Goal: Task Accomplishment & Management: Use online tool/utility

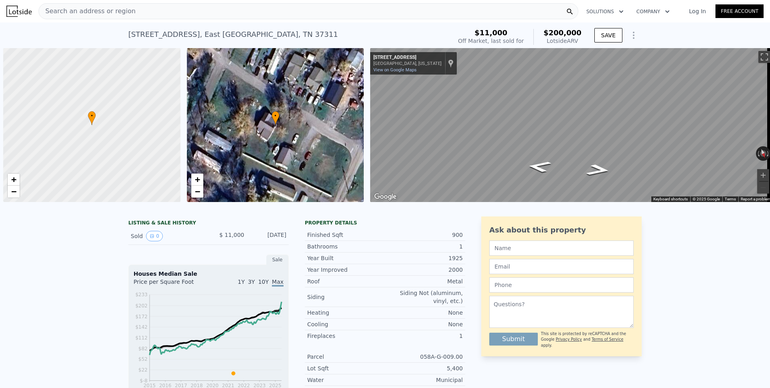
type input "$ 196,000"
type input "$ 170,887"
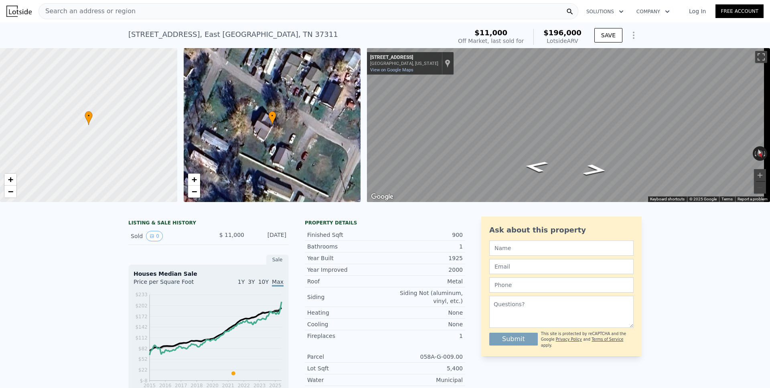
click at [99, 11] on span "Search an address or region" at bounding box center [87, 11] width 97 height 10
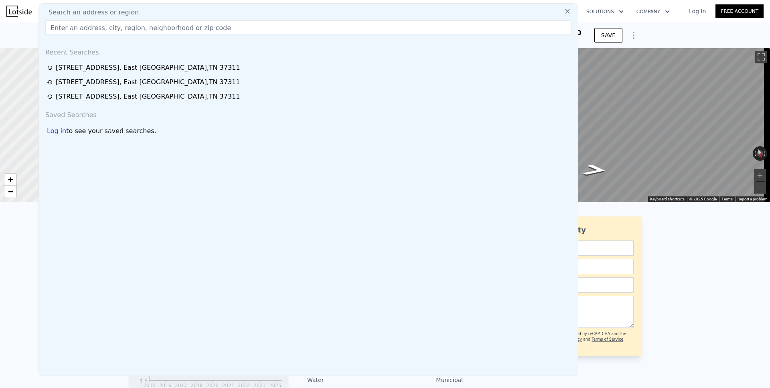
click at [99, 11] on span "Search an address or region" at bounding box center [90, 13] width 97 height 10
click at [91, 27] on input "text" at bounding box center [308, 27] width 526 height 14
paste input "[STREET_ADDRESS][PERSON_NAME]"
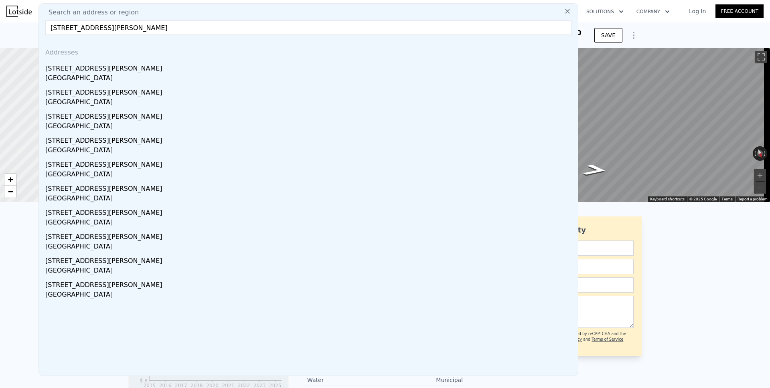
type input "[STREET_ADDRESS][PERSON_NAME]"
click at [81, 71] on div "[STREET_ADDRESS][PERSON_NAME]" at bounding box center [309, 67] width 529 height 13
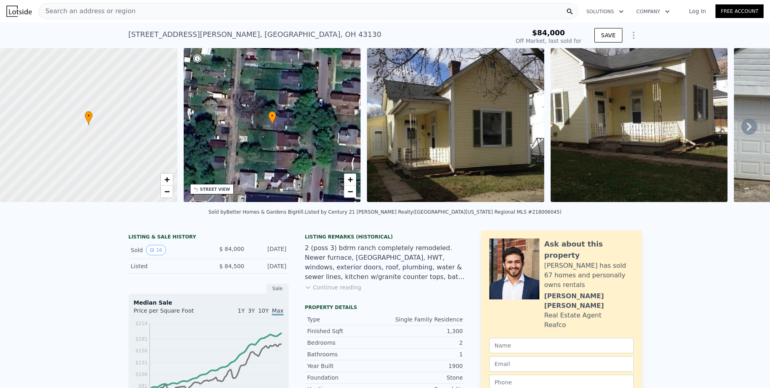
click at [633, 33] on icon "Show Options" at bounding box center [633, 35] width 1 height 6
click at [601, 53] on div "Edit Structure" at bounding box center [597, 56] width 90 height 16
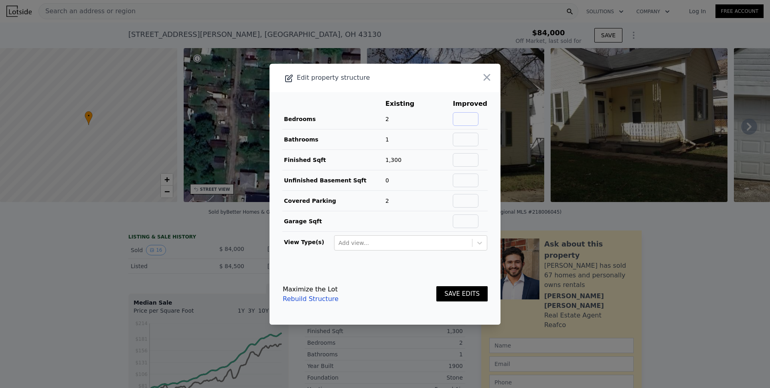
click at [463, 116] on input "text" at bounding box center [466, 119] width 26 height 14
type input "3"
click at [447, 290] on button "SAVE EDITS" at bounding box center [461, 294] width 51 height 16
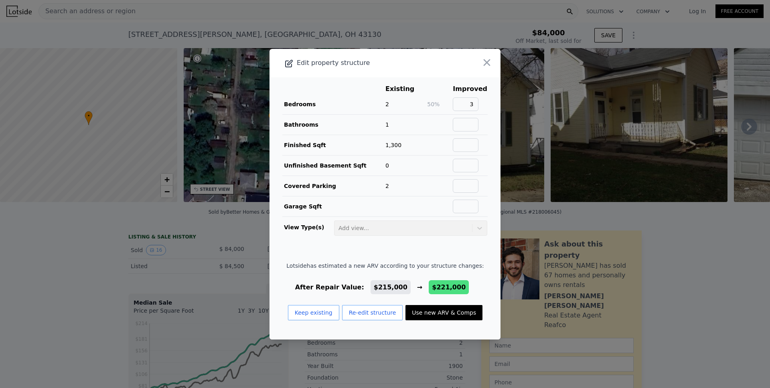
click at [484, 65] on icon "button" at bounding box center [487, 62] width 7 height 7
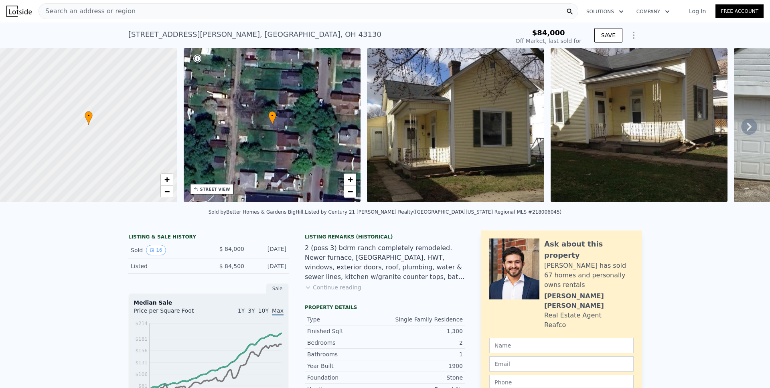
click at [630, 37] on icon "Show Options" at bounding box center [634, 35] width 10 height 10
click at [578, 58] on div "Edit Structure" at bounding box center [597, 56] width 90 height 16
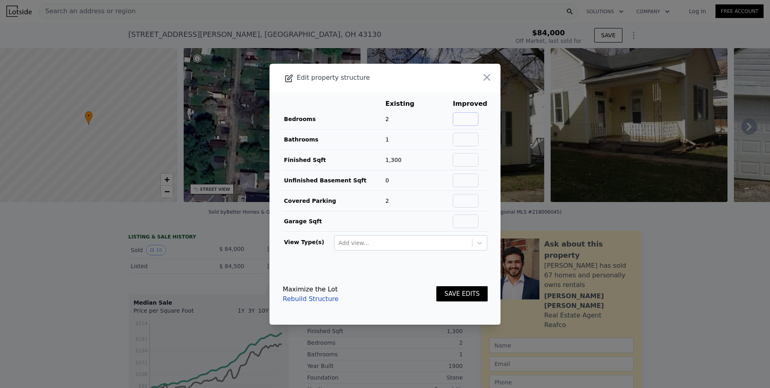
click at [465, 118] on input "text" at bounding box center [466, 119] width 26 height 14
type input "3"
click at [449, 294] on button "SAVE EDITS" at bounding box center [461, 294] width 51 height 16
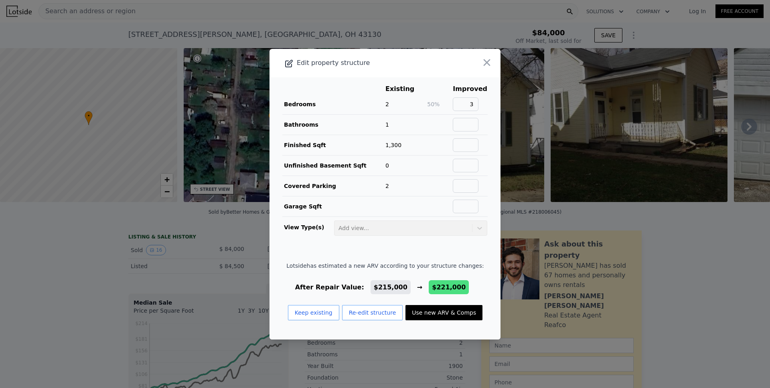
click at [429, 310] on button "Use new ARV & Comps" at bounding box center [443, 312] width 77 height 15
type input "1534"
type input "$ 221,000"
type input "$ 116,929"
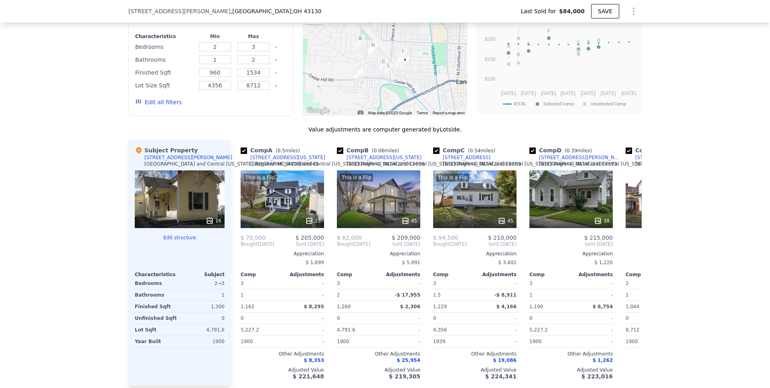
scroll to position [646, 0]
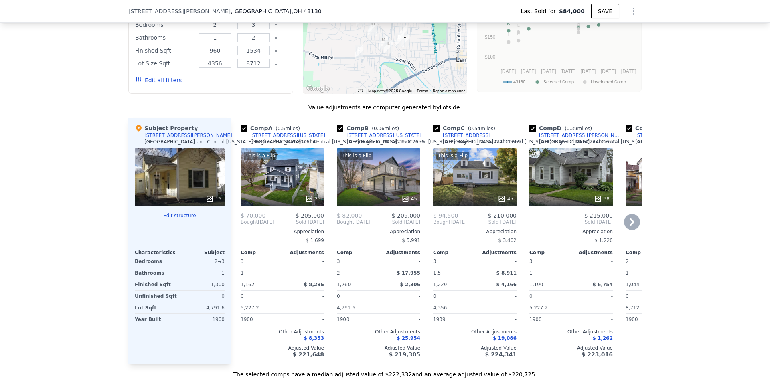
click at [340, 132] on input "checkbox" at bounding box center [340, 129] width 6 height 6
checkbox input "false"
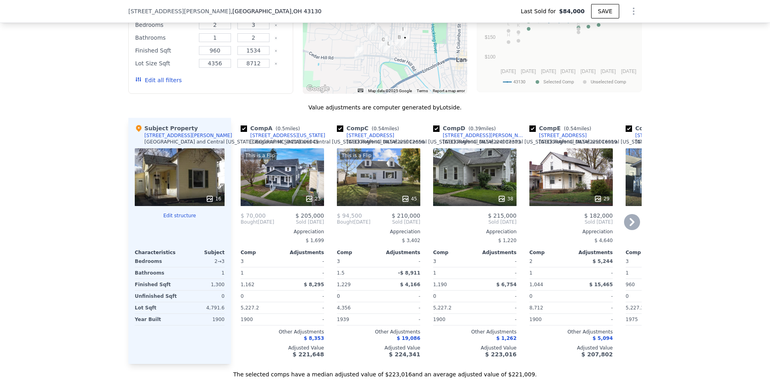
click at [338, 132] on input "checkbox" at bounding box center [340, 129] width 6 height 6
checkbox input "false"
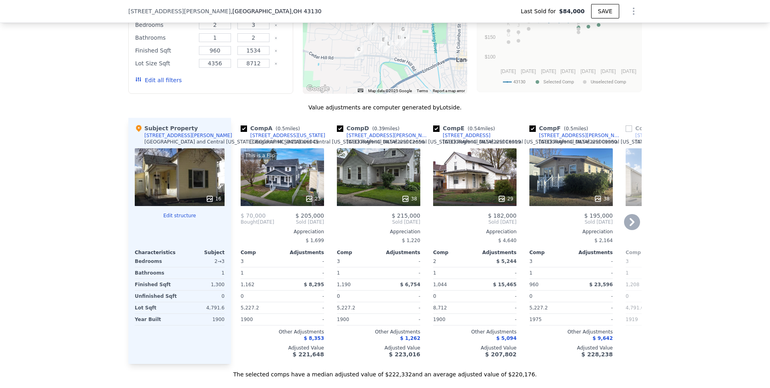
click at [628, 224] on icon at bounding box center [632, 222] width 16 height 16
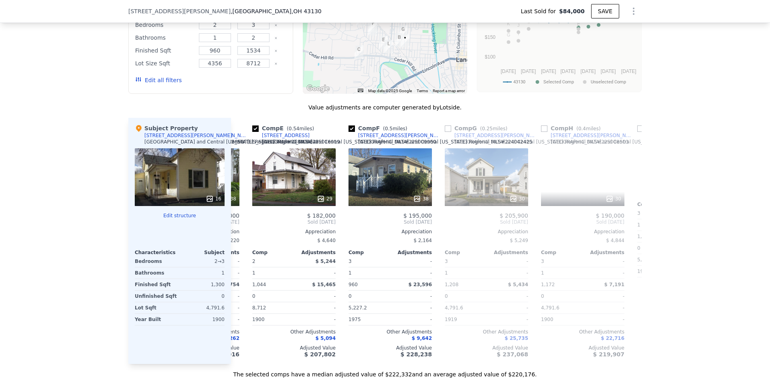
scroll to position [0, 192]
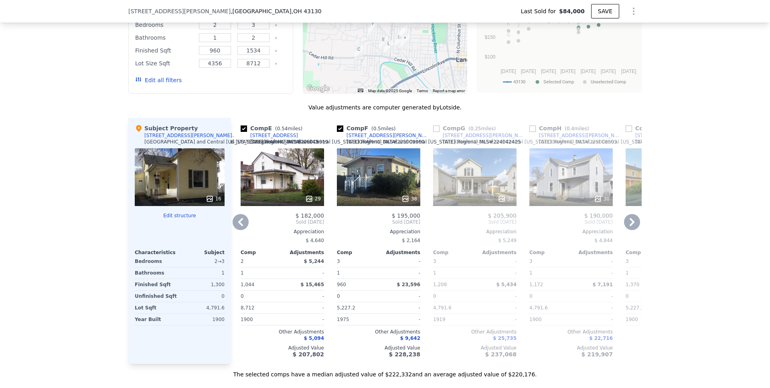
drag, startPoint x: 434, startPoint y: 136, endPoint x: 467, endPoint y: 156, distance: 38.7
click at [435, 132] on input "checkbox" at bounding box center [436, 129] width 6 height 6
checkbox input "true"
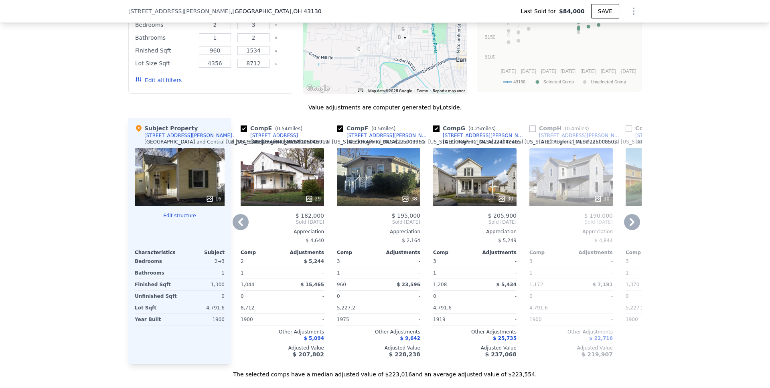
click at [337, 132] on input "checkbox" at bounding box center [340, 129] width 6 height 6
checkbox input "false"
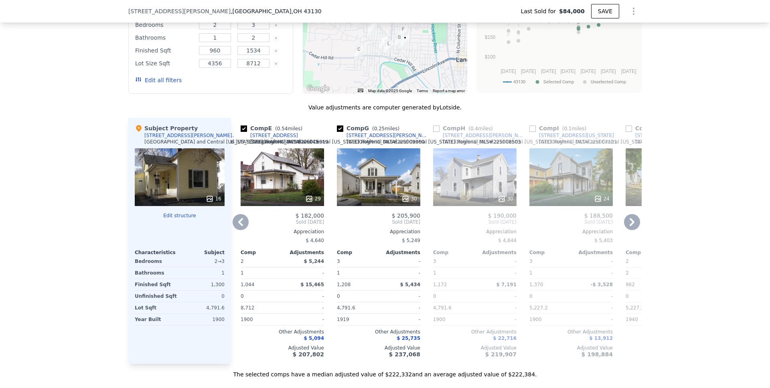
drag, startPoint x: 241, startPoint y: 134, endPoint x: 330, endPoint y: 154, distance: 90.4
click at [241, 132] on input "checkbox" at bounding box center [244, 129] width 6 height 6
checkbox input "false"
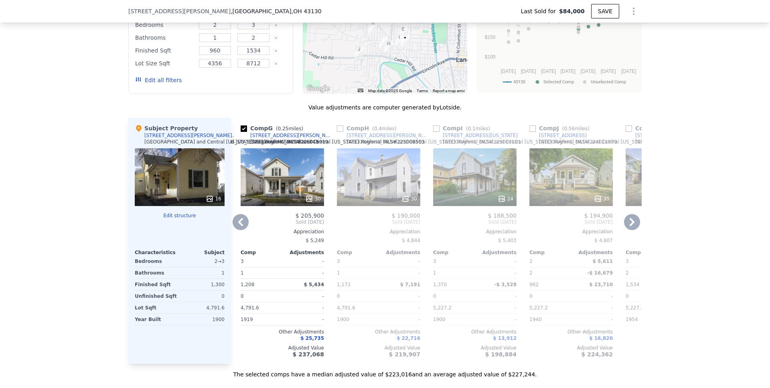
click at [628, 229] on icon at bounding box center [632, 222] width 16 height 16
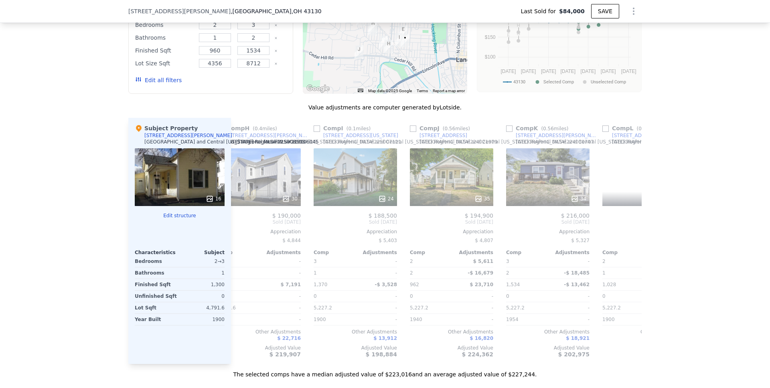
scroll to position [0, 385]
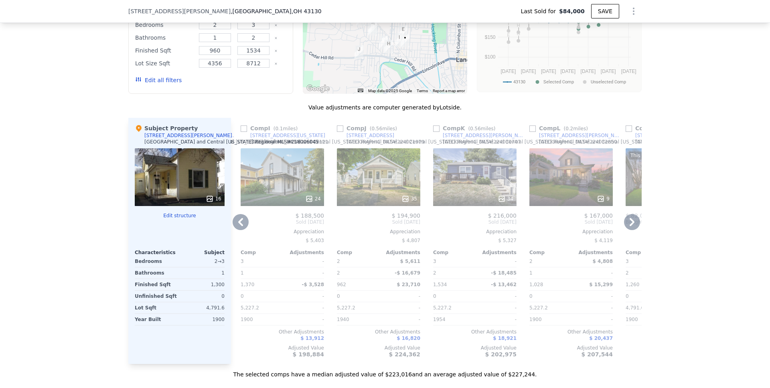
click at [626, 230] on icon at bounding box center [632, 222] width 16 height 16
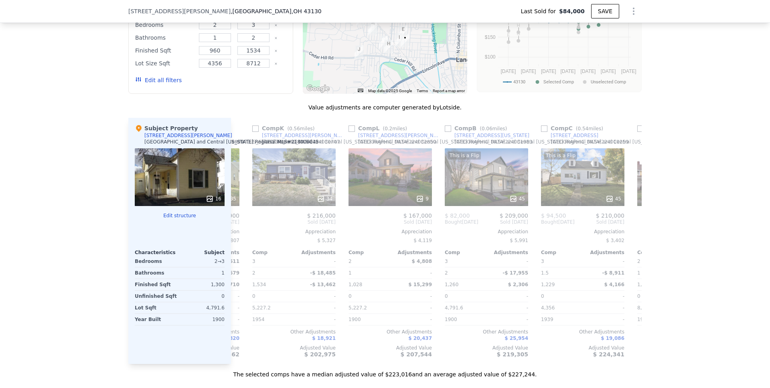
scroll to position [0, 577]
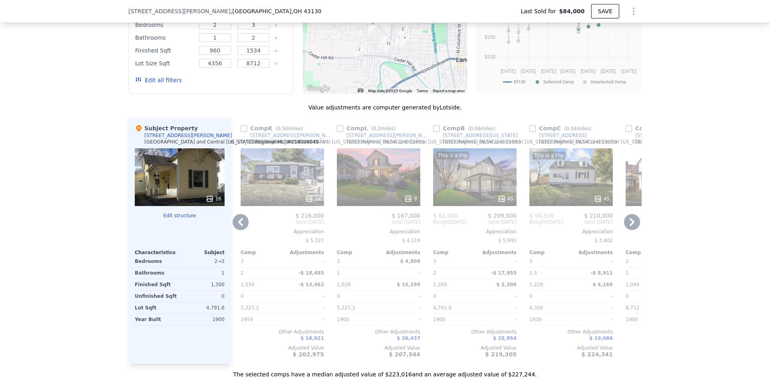
click at [630, 230] on icon at bounding box center [632, 222] width 16 height 16
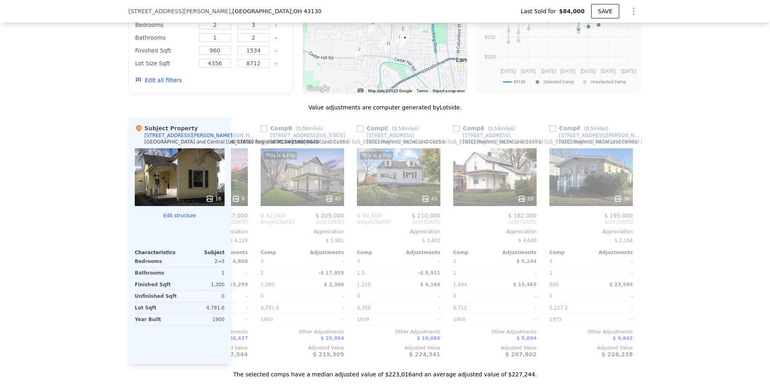
scroll to position [0, 770]
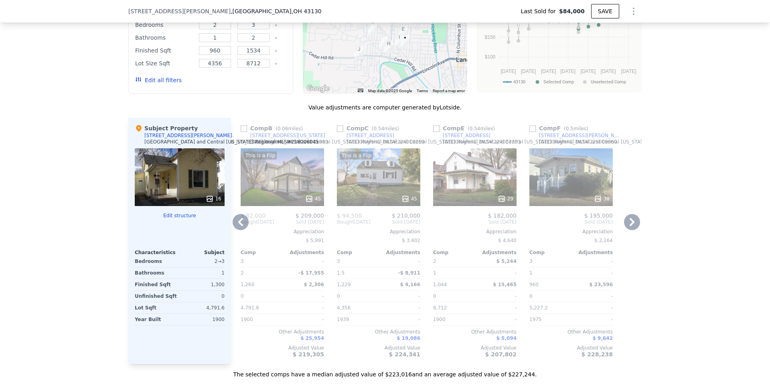
click at [242, 227] on icon at bounding box center [241, 222] width 16 height 16
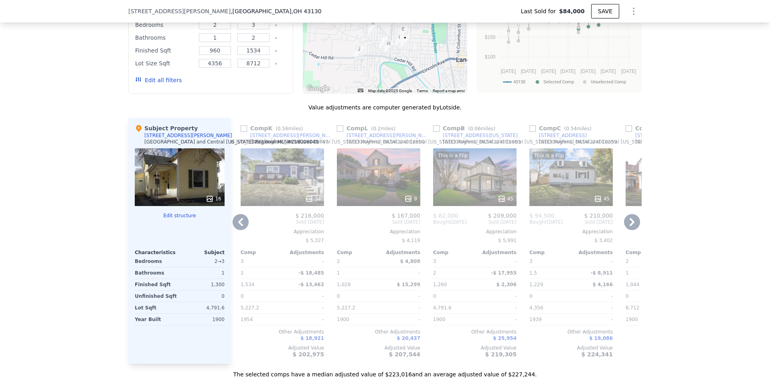
click at [238, 229] on icon at bounding box center [241, 222] width 16 height 16
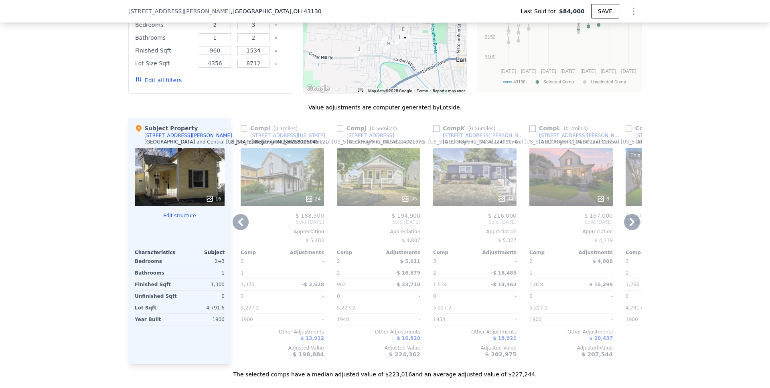
click at [238, 228] on icon at bounding box center [241, 222] width 16 height 16
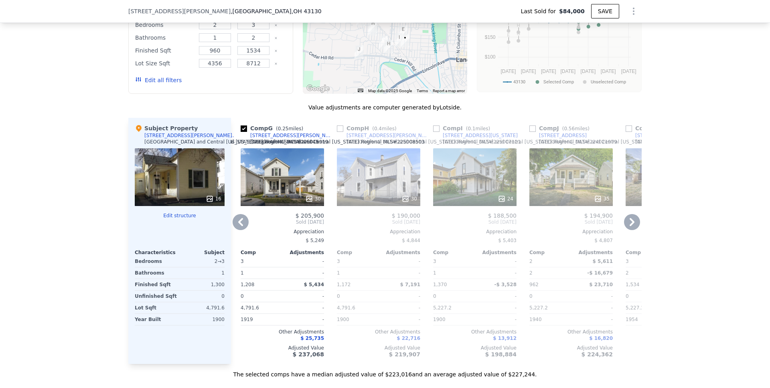
click at [241, 228] on icon at bounding box center [241, 222] width 16 height 16
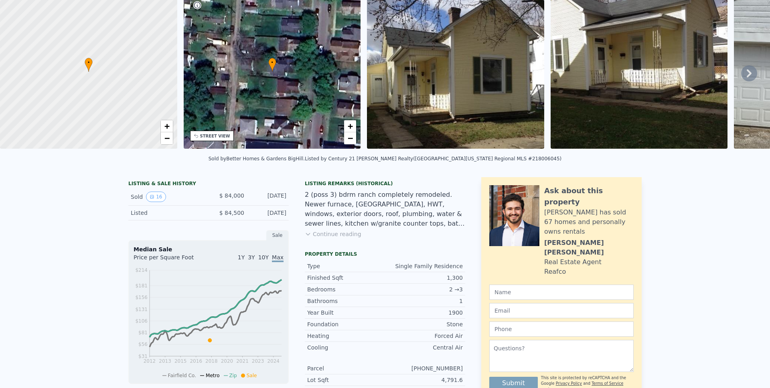
scroll to position [0, 0]
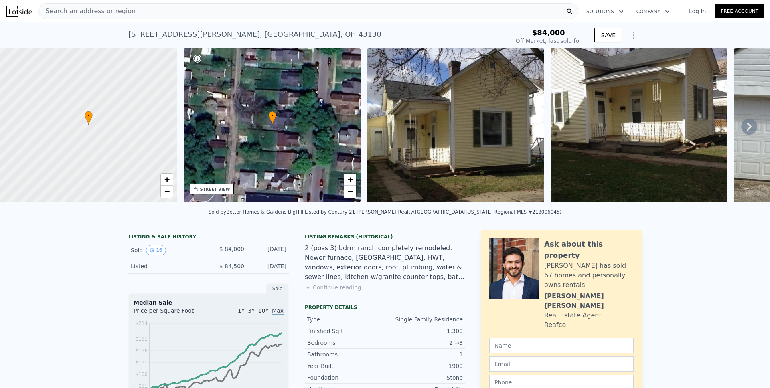
type input "1260"
checkbox input "false"
type input "$ 178,000"
type input "$ 76,573"
checkbox input "true"
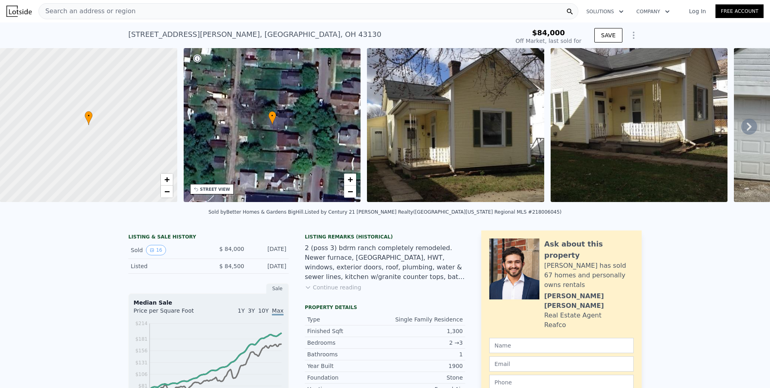
checkbox input "true"
click at [629, 34] on icon "Show Options" at bounding box center [634, 35] width 10 height 10
click at [604, 52] on div "Edit Structure" at bounding box center [597, 56] width 90 height 16
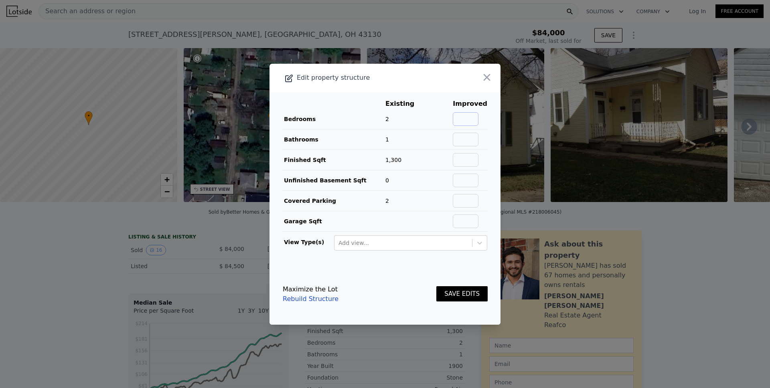
click at [458, 117] on input "text" at bounding box center [466, 119] width 26 height 14
click at [481, 81] on icon "button" at bounding box center [486, 77] width 11 height 11
